Goal: Information Seeking & Learning: Learn about a topic

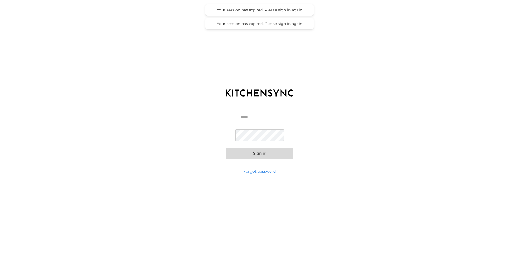
type input "**********"
click at [262, 155] on button "Sign in" at bounding box center [260, 153] width 68 height 11
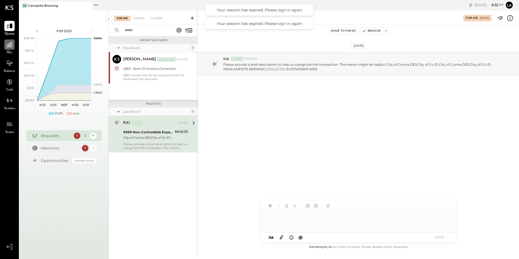
click at [10, 49] on div at bounding box center [9, 44] width 10 height 10
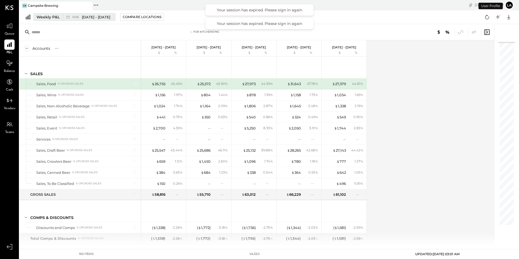
click at [56, 15] on div "Weekly P&L" at bounding box center [47, 16] width 23 height 5
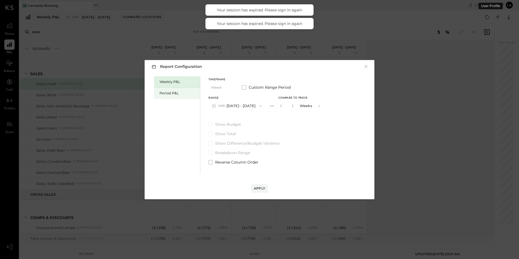
click at [185, 96] on div "Period P&L" at bounding box center [177, 93] width 46 height 11
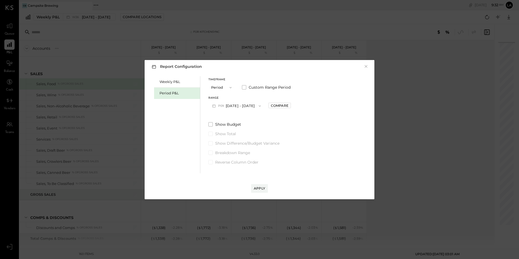
click at [262, 105] on span "button" at bounding box center [258, 106] width 7 height 4
click at [259, 118] on div "P08 [DATE] - [DATE]" at bounding box center [240, 117] width 62 height 11
click at [261, 187] on div "Apply" at bounding box center [259, 188] width 11 height 5
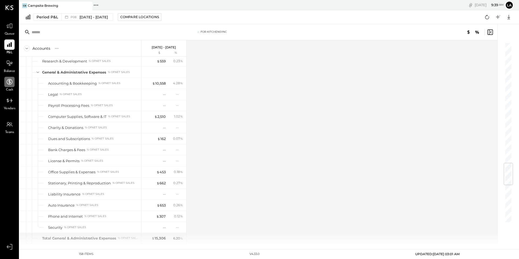
scroll to position [753, 0]
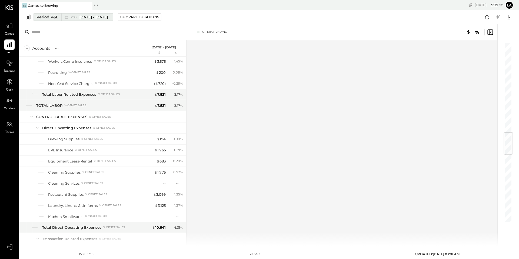
click at [108, 17] on span "[DATE] - [DATE]" at bounding box center [93, 17] width 28 height 5
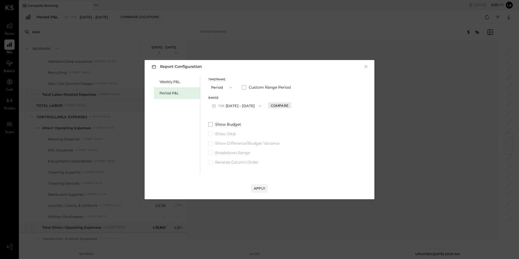
click at [283, 104] on div "Compare" at bounding box center [280, 105] width 18 height 5
click at [293, 106] on icon "button" at bounding box center [291, 105] width 3 height 3
click at [292, 105] on icon "button" at bounding box center [291, 105] width 1 height 3
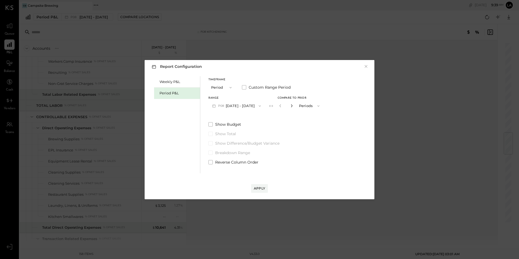
click at [292, 105] on icon "button" at bounding box center [291, 105] width 1 height 3
type input "*"
click at [264, 190] on div "Apply" at bounding box center [259, 188] width 11 height 5
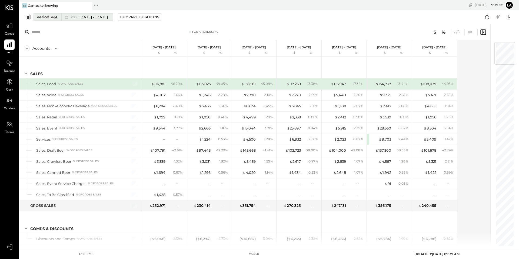
click at [75, 17] on span "P08" at bounding box center [75, 17] width 8 height 3
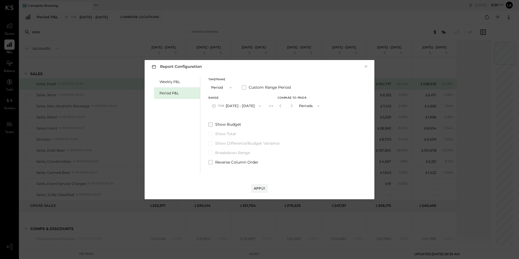
click at [209, 122] on span at bounding box center [210, 124] width 4 height 4
click at [254, 187] on div "Apply" at bounding box center [259, 188] width 11 height 5
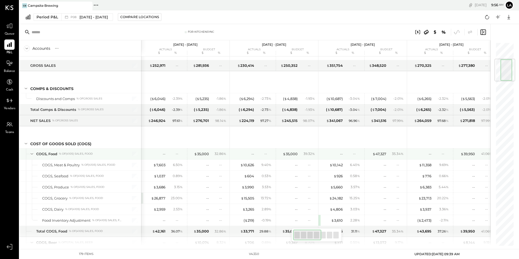
scroll to position [141, 0]
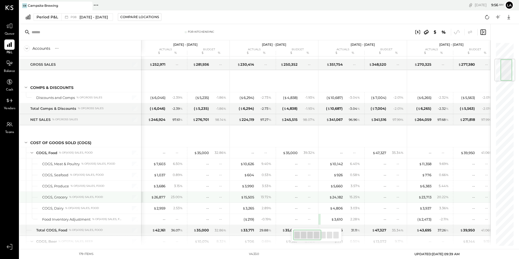
click at [158, 200] on div "$ 26,877 23.00 %" at bounding box center [164, 197] width 41 height 11
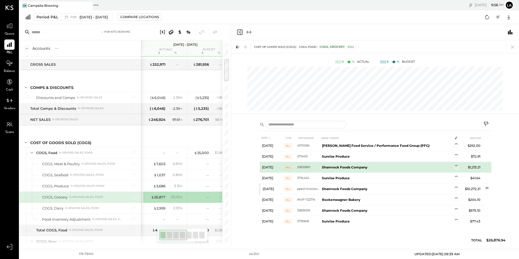
scroll to position [518, 0]
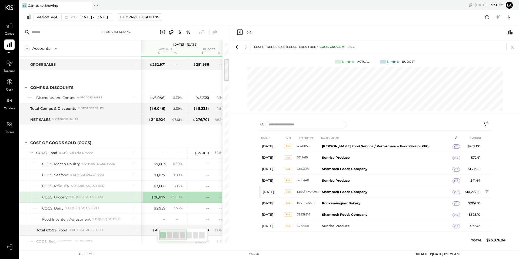
click at [511, 46] on icon at bounding box center [512, 47] width 8 height 8
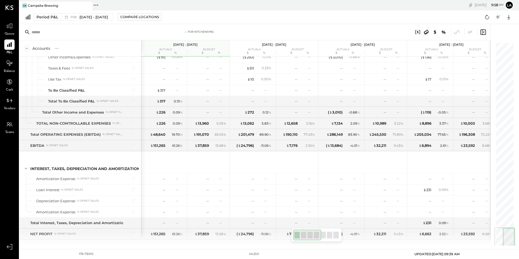
scroll to position [1551, 0]
